Goal: Task Accomplishment & Management: Manage account settings

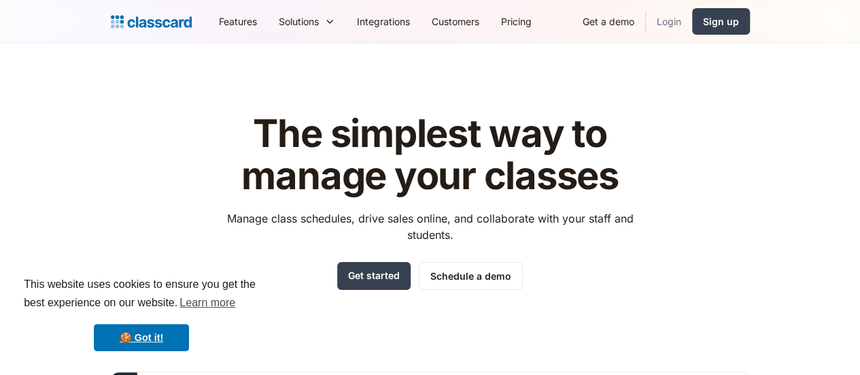
click at [692, 22] on link "Login" at bounding box center [669, 21] width 46 height 31
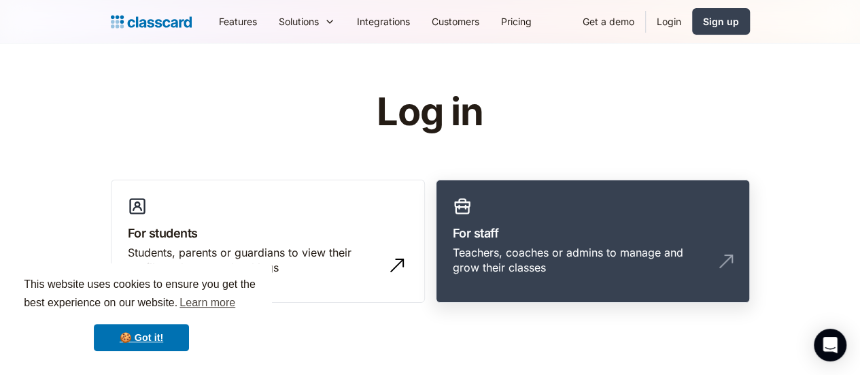
click at [566, 245] on div "Teachers, coaches or admins to manage and grow their classes" at bounding box center [579, 260] width 253 height 31
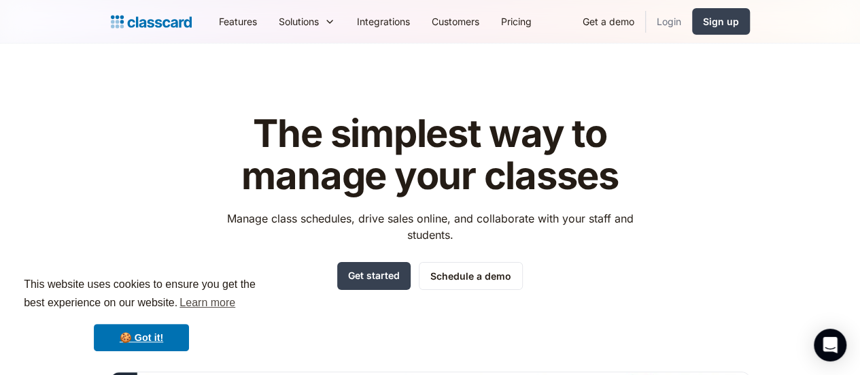
click at [692, 29] on link "Login" at bounding box center [669, 21] width 46 height 31
